Goal: Information Seeking & Learning: Learn about a topic

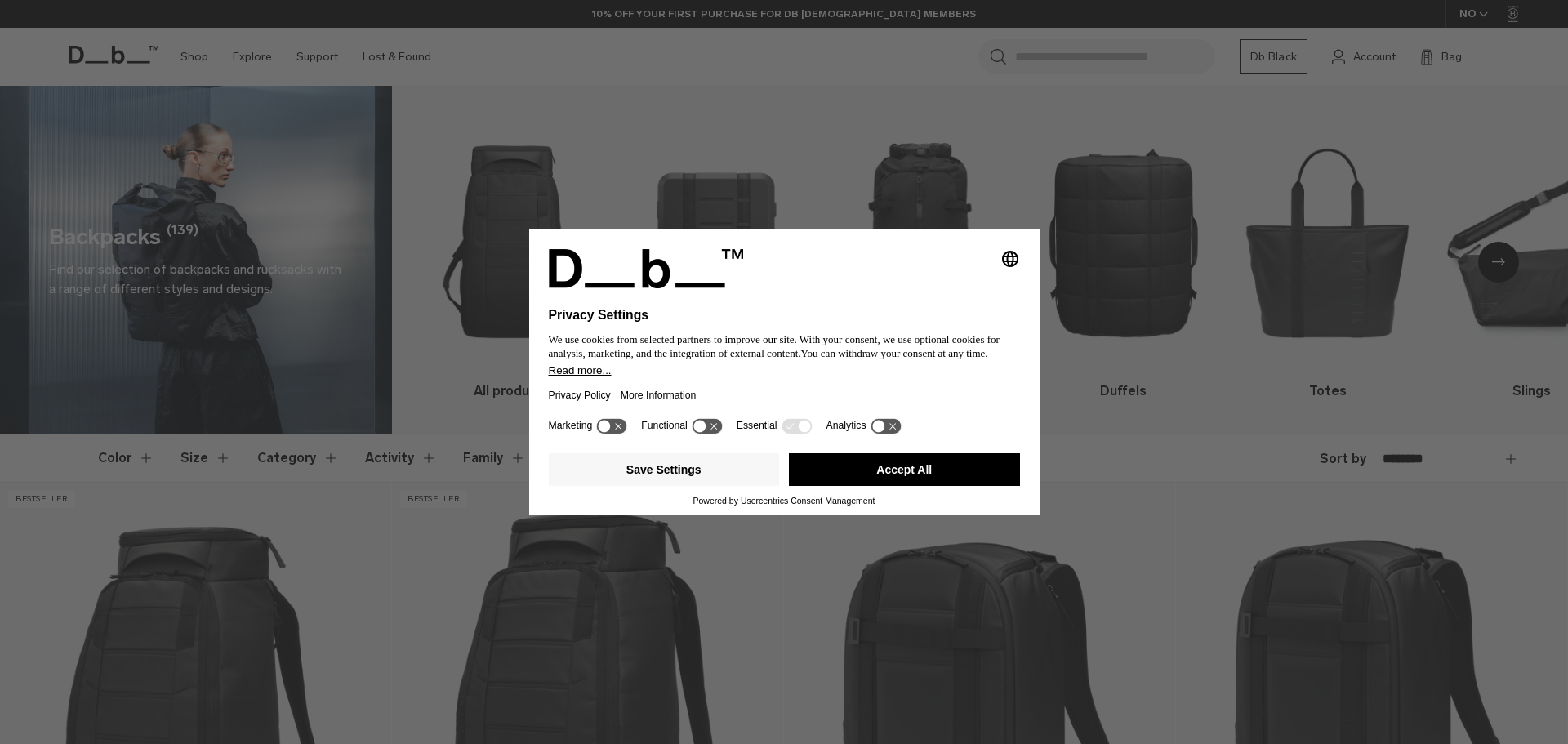
click at [925, 473] on button "Accept All" at bounding box center [904, 470] width 231 height 33
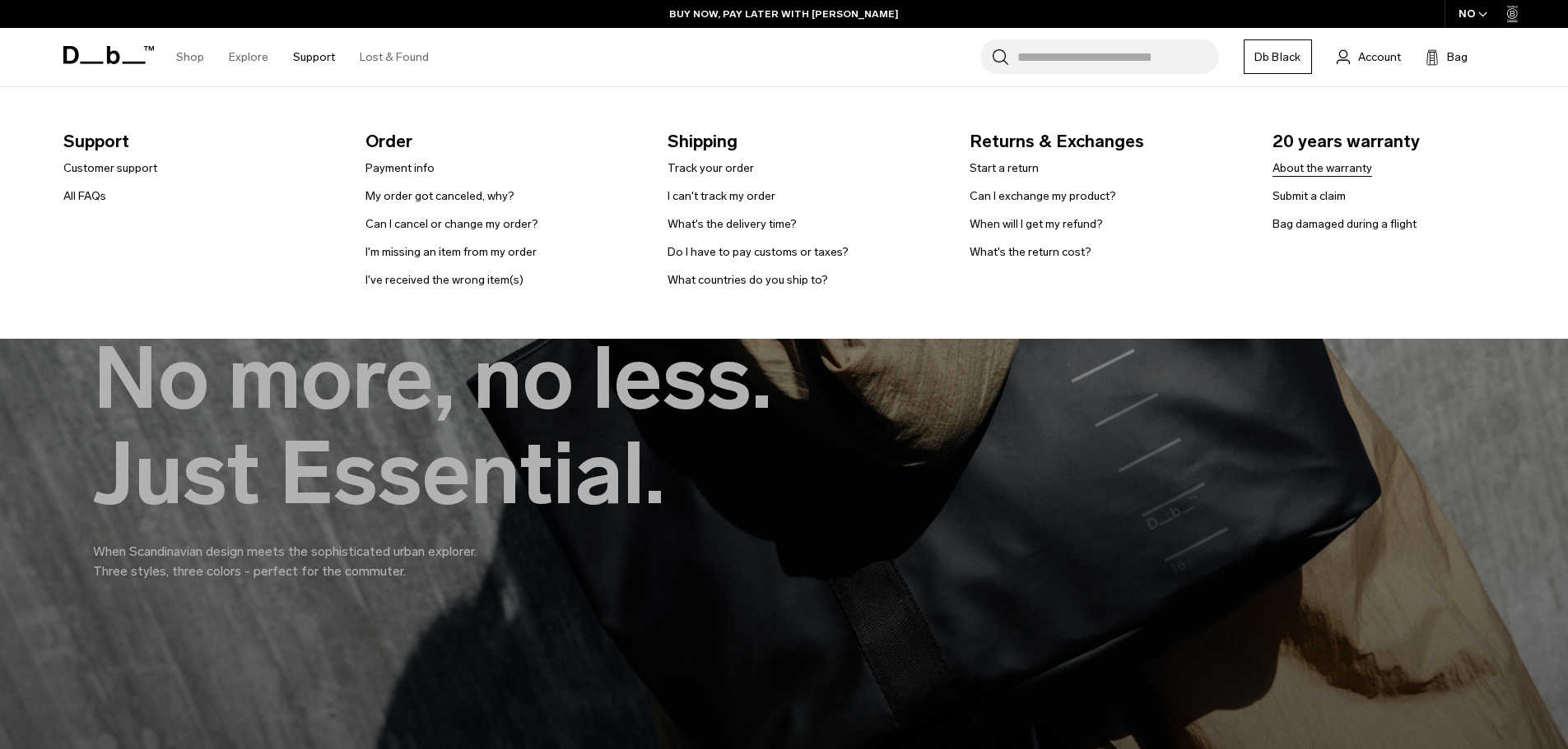
click at [1307, 173] on link "About the warranty" at bounding box center [1323, 168] width 100 height 18
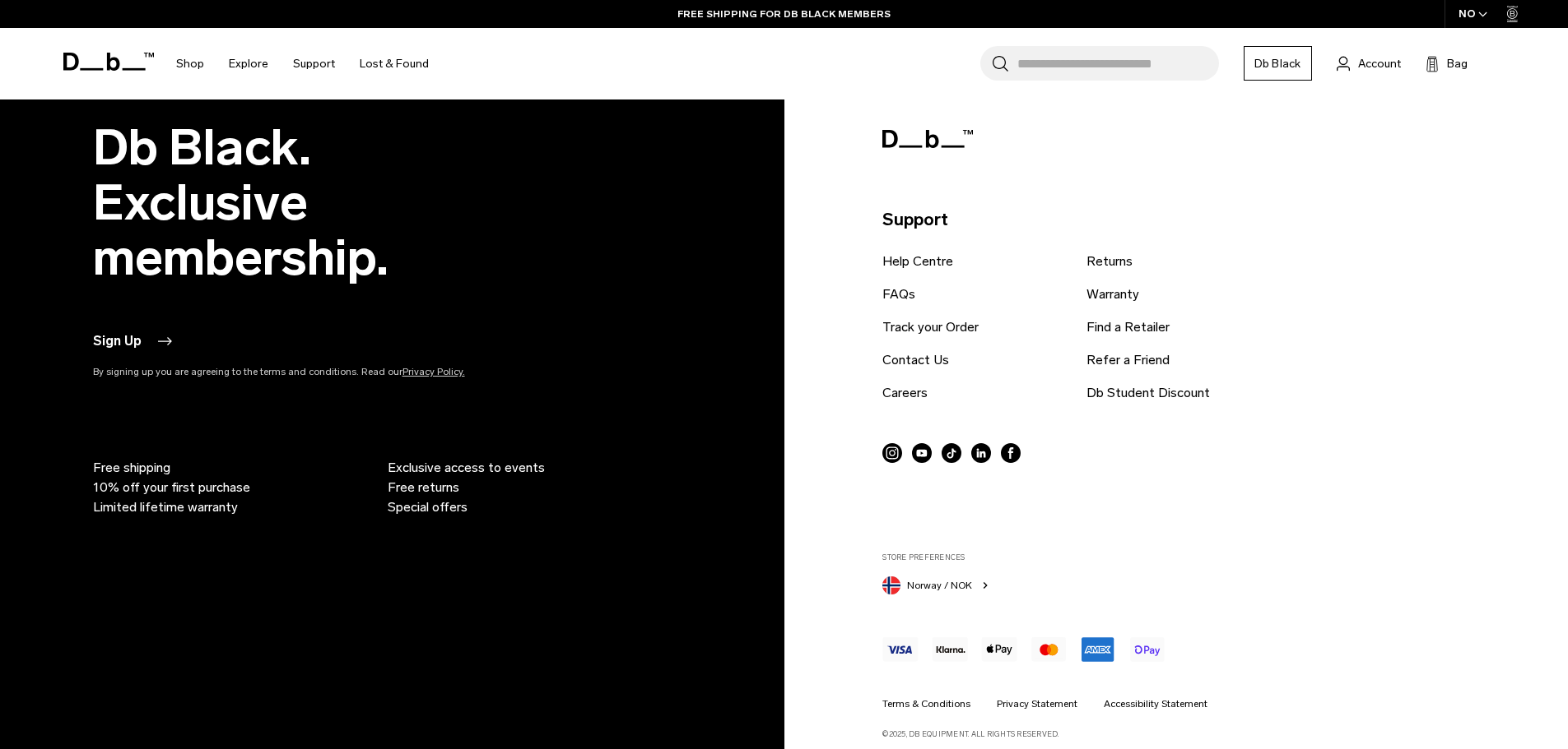
scroll to position [2422, 0]
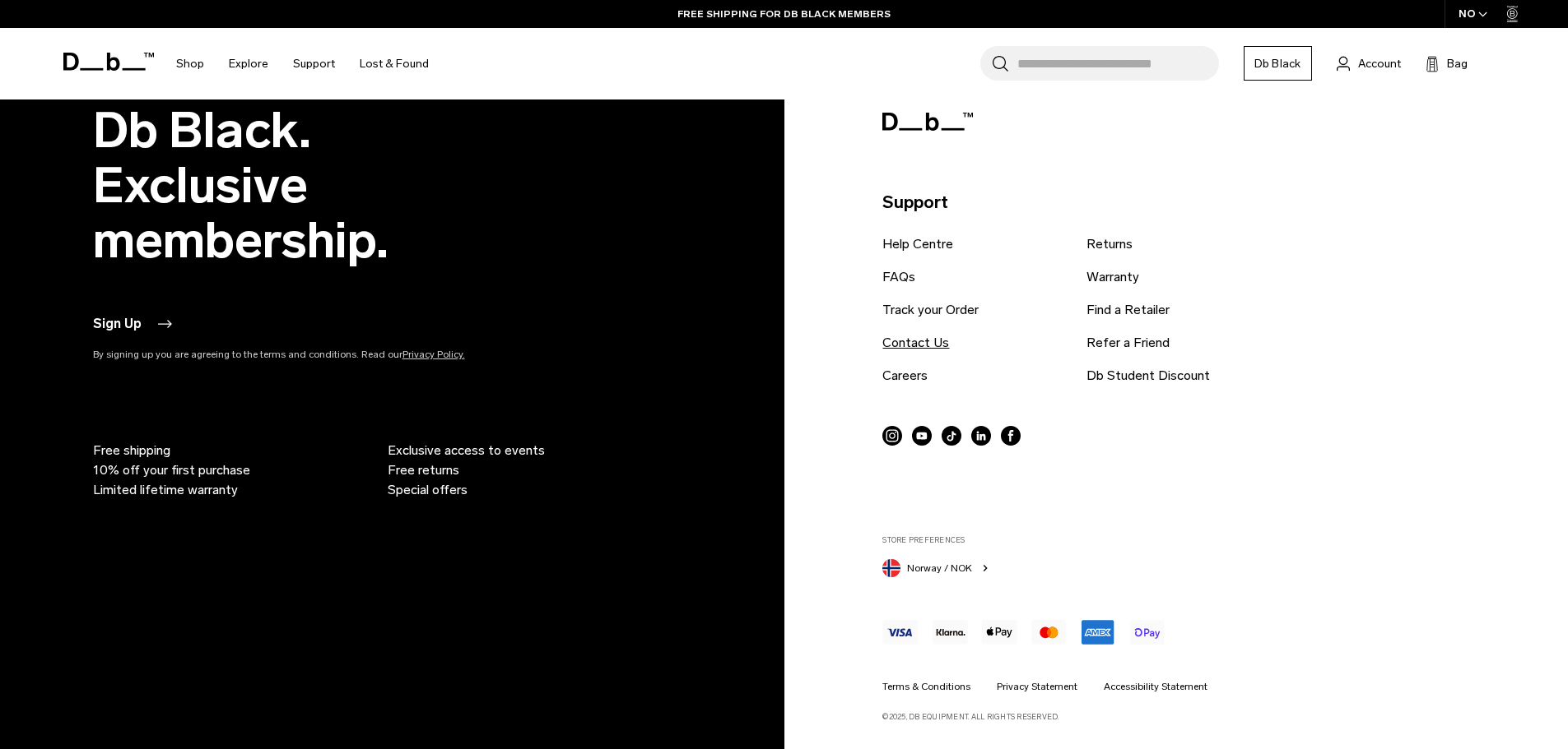
click at [901, 341] on link "Contact Us" at bounding box center [916, 343] width 67 height 20
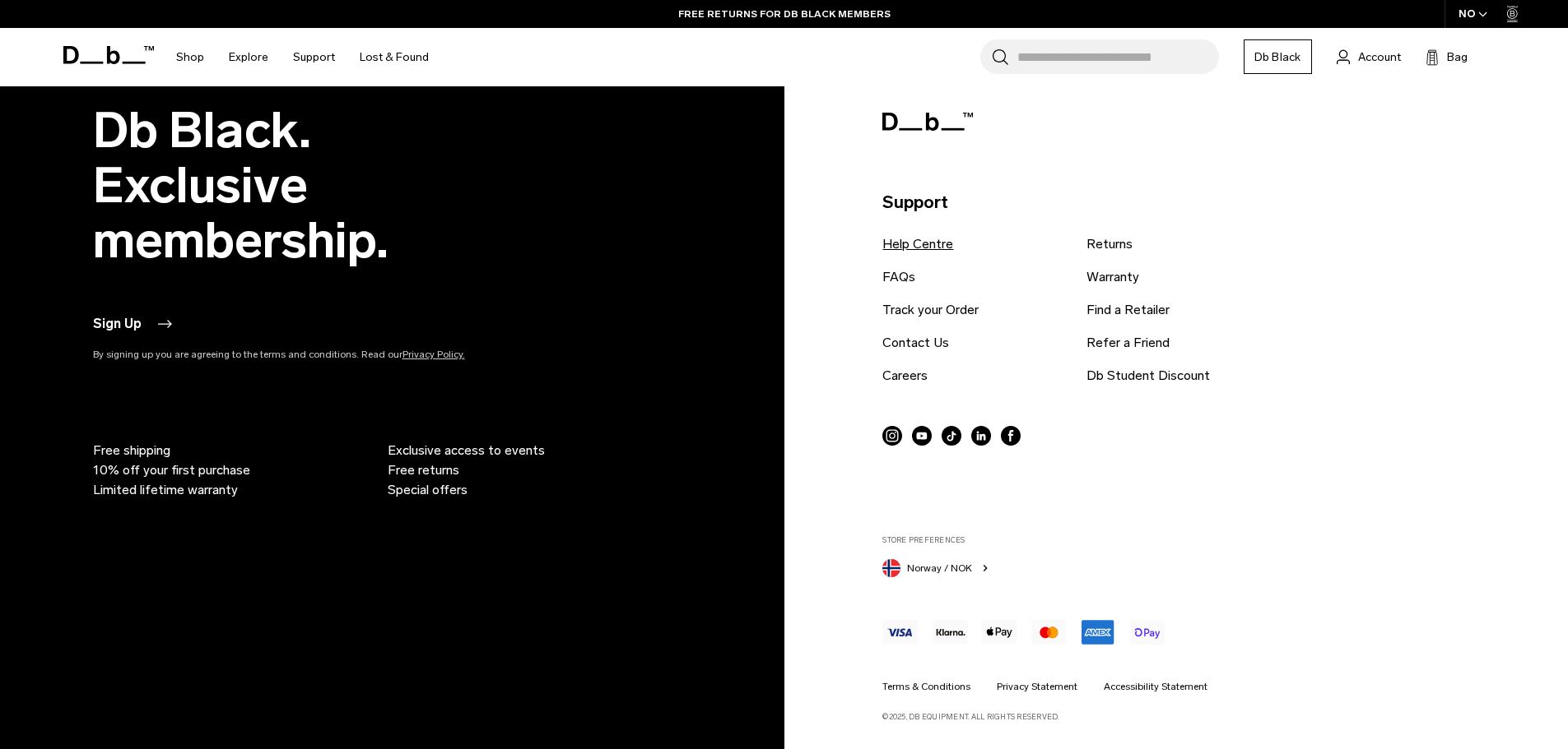
click at [927, 244] on link "Help Centre" at bounding box center [918, 244] width 71 height 20
click at [1097, 251] on link "Returns" at bounding box center [1109, 244] width 46 height 20
click at [909, 343] on link "Contact Us" at bounding box center [916, 343] width 67 height 20
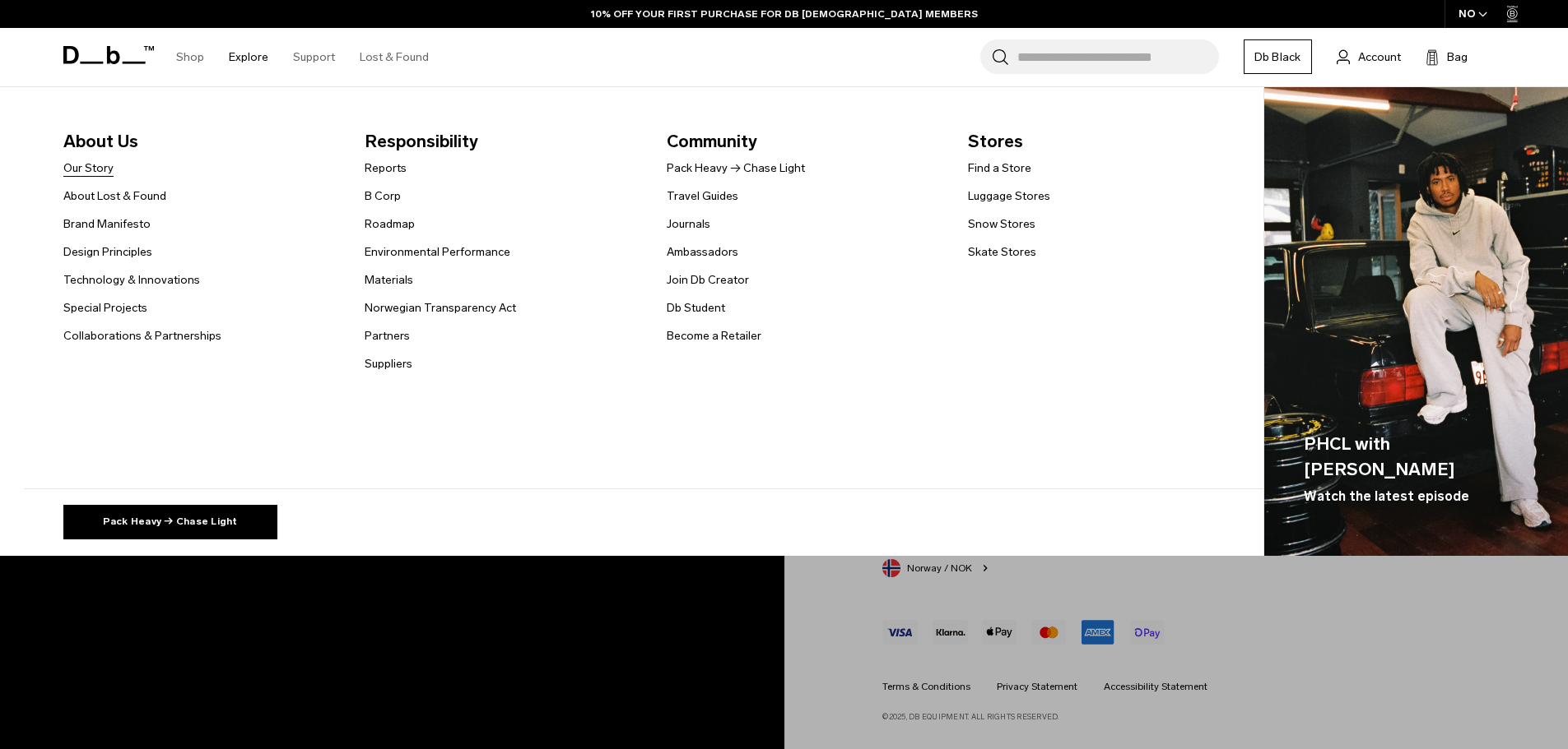
click at [102, 166] on link "Our Story" at bounding box center [88, 168] width 50 height 18
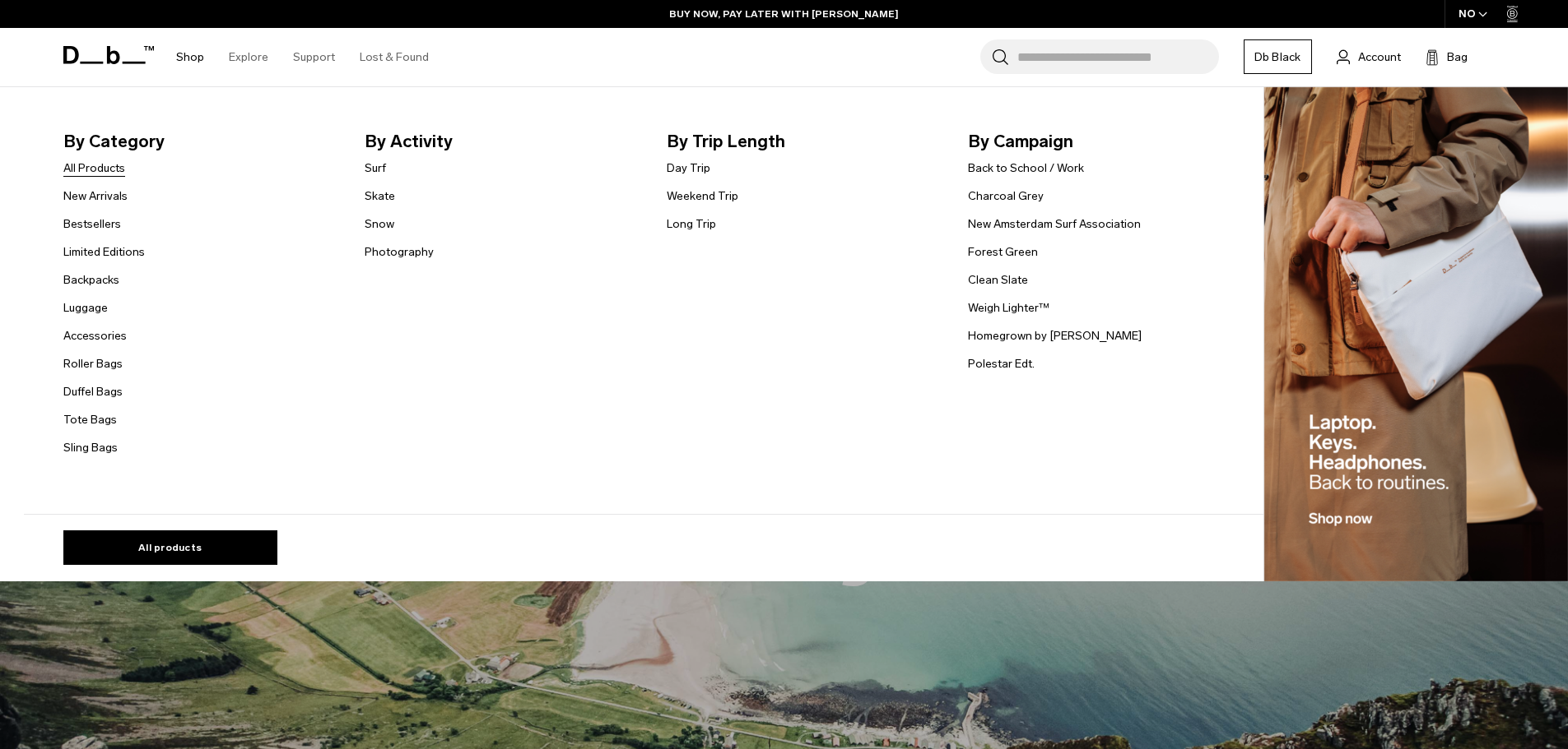
click at [101, 169] on link "All Products" at bounding box center [94, 168] width 61 height 18
